Goal: Information Seeking & Learning: Understand process/instructions

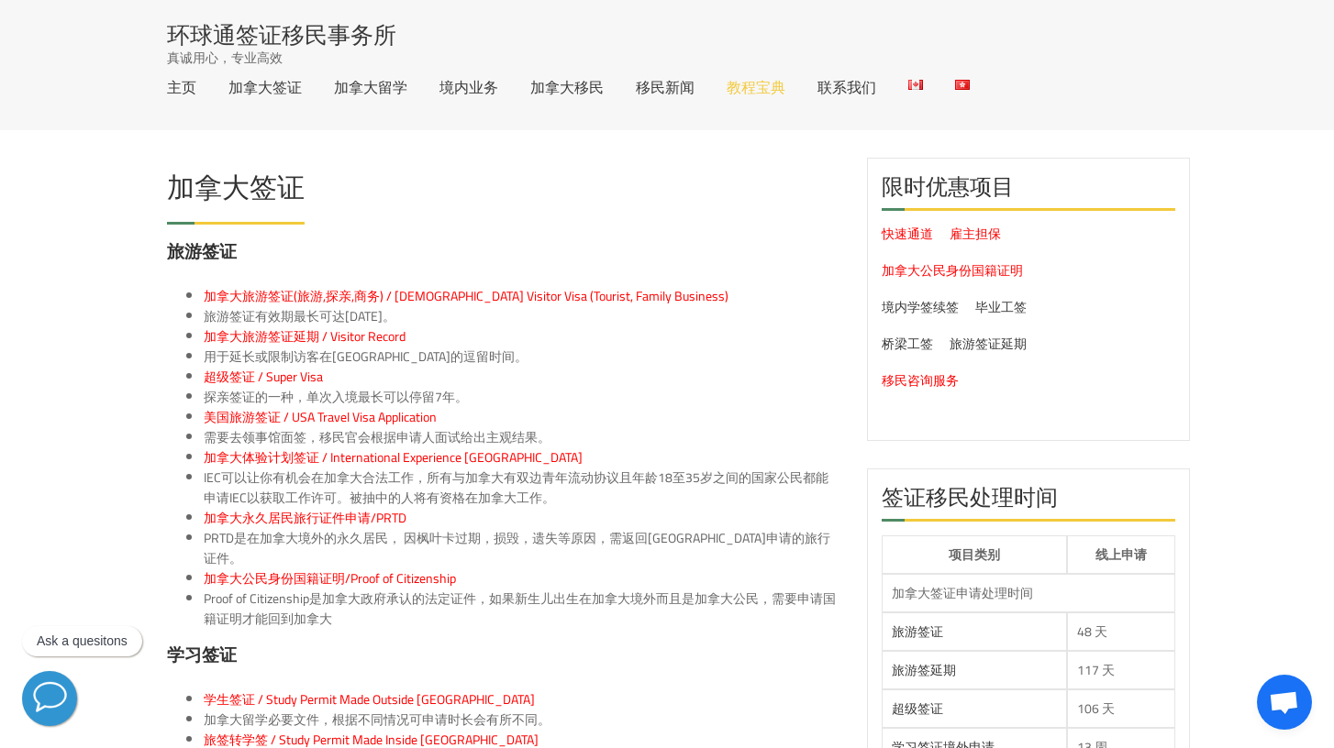
click at [767, 90] on link "教程宝典" at bounding box center [755, 87] width 59 height 15
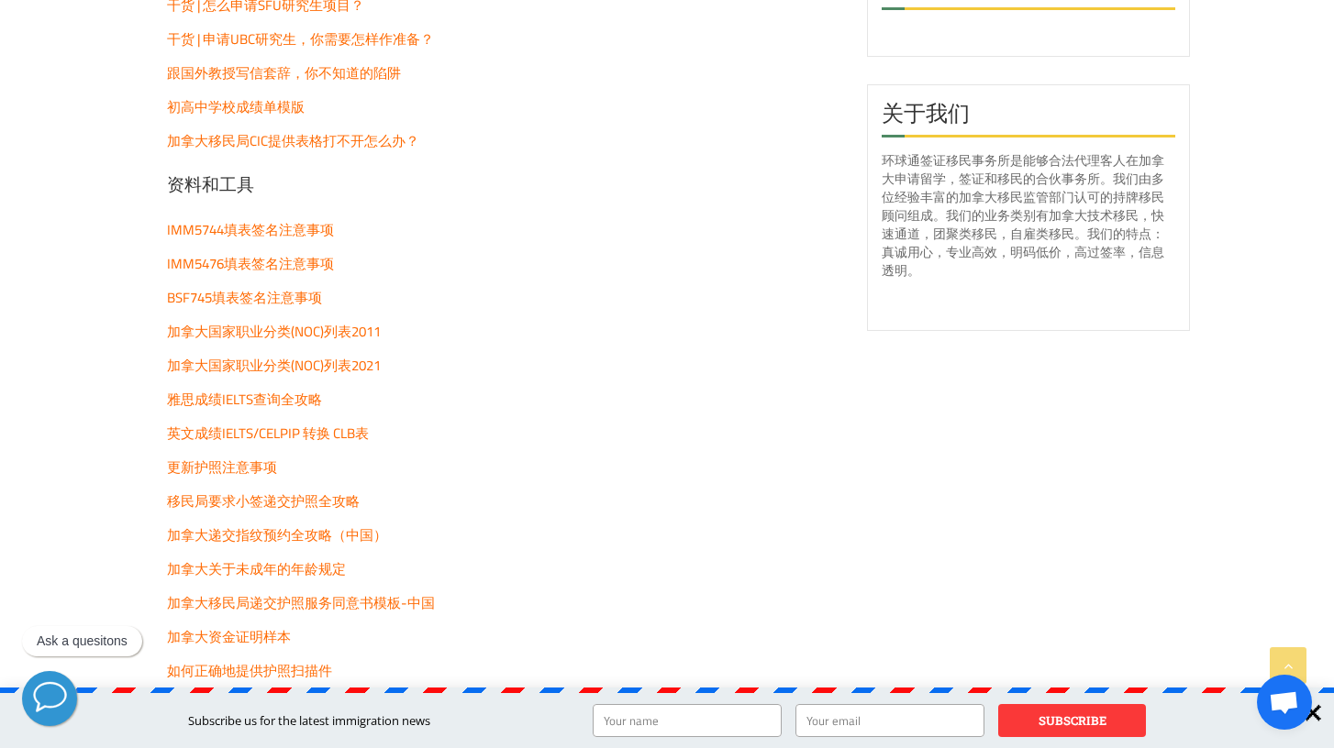
scroll to position [1762, 0]
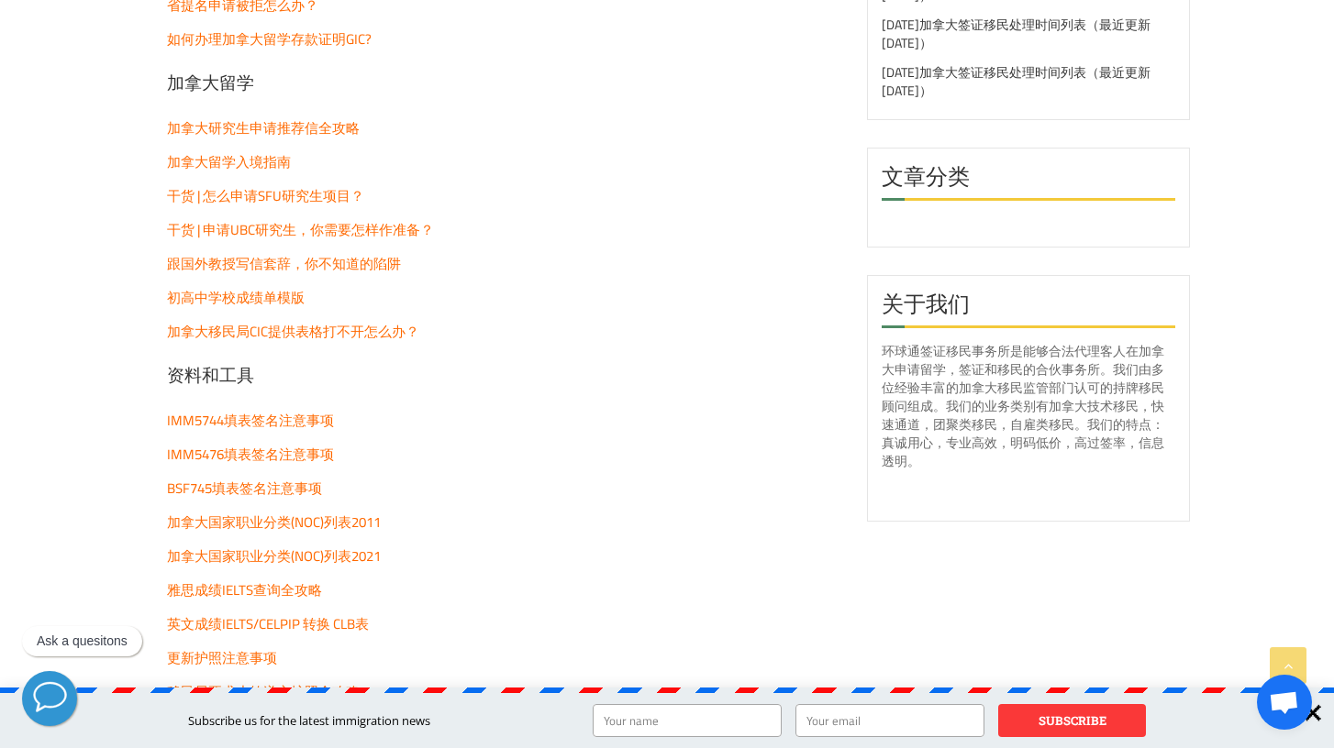
click at [276, 425] on span "IMM5744填表签名注意事项" at bounding box center [250, 420] width 167 height 27
